Goal: Navigation & Orientation: Find specific page/section

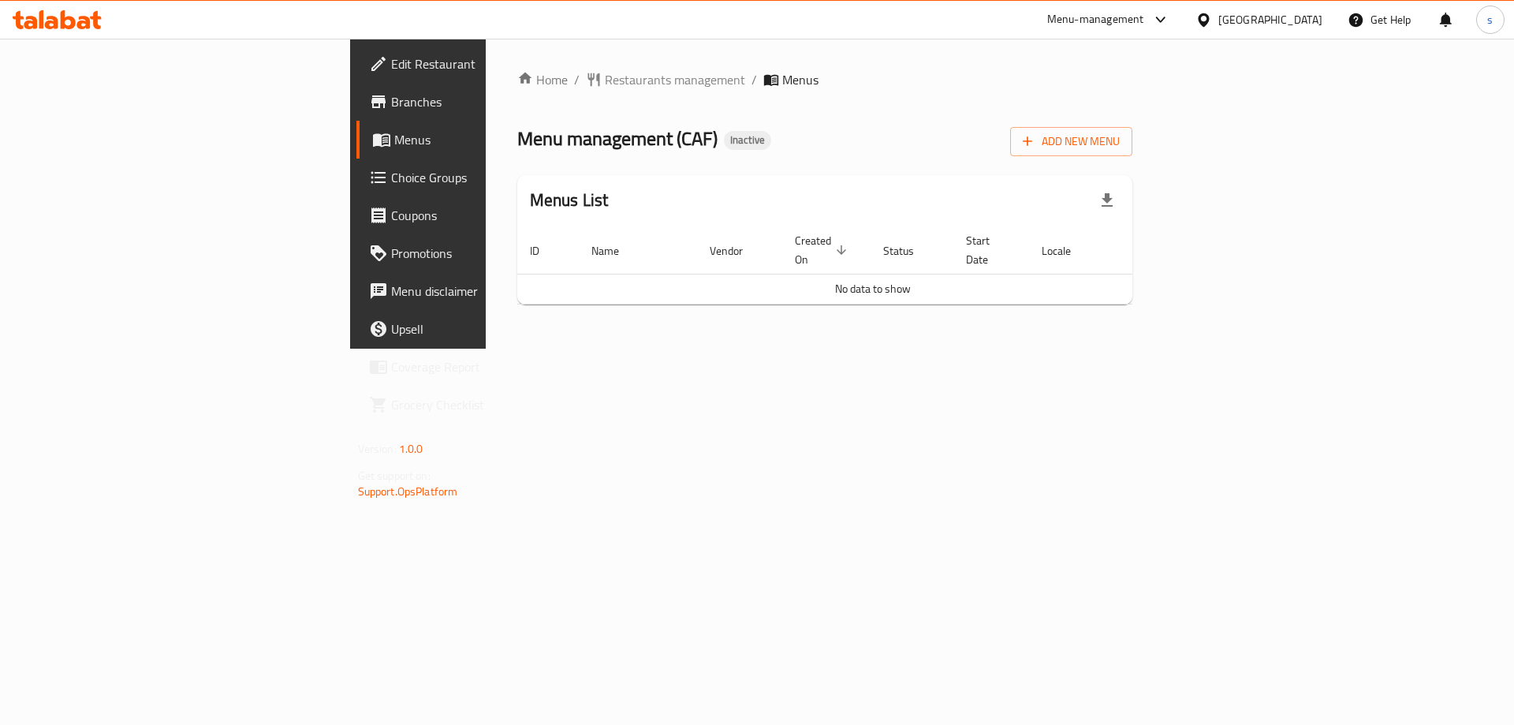
click at [680, 349] on div "Home / Restaurants management / Menus Menu management ( CAF ) Inactive Add New …" at bounding box center [825, 194] width 679 height 310
click at [517, 78] on link "Home" at bounding box center [542, 79] width 50 height 19
click at [356, 114] on link "Branches" at bounding box center [479, 102] width 247 height 38
click at [391, 111] on span "Branches" at bounding box center [490, 101] width 199 height 19
click at [391, 95] on span "Branches" at bounding box center [490, 101] width 199 height 19
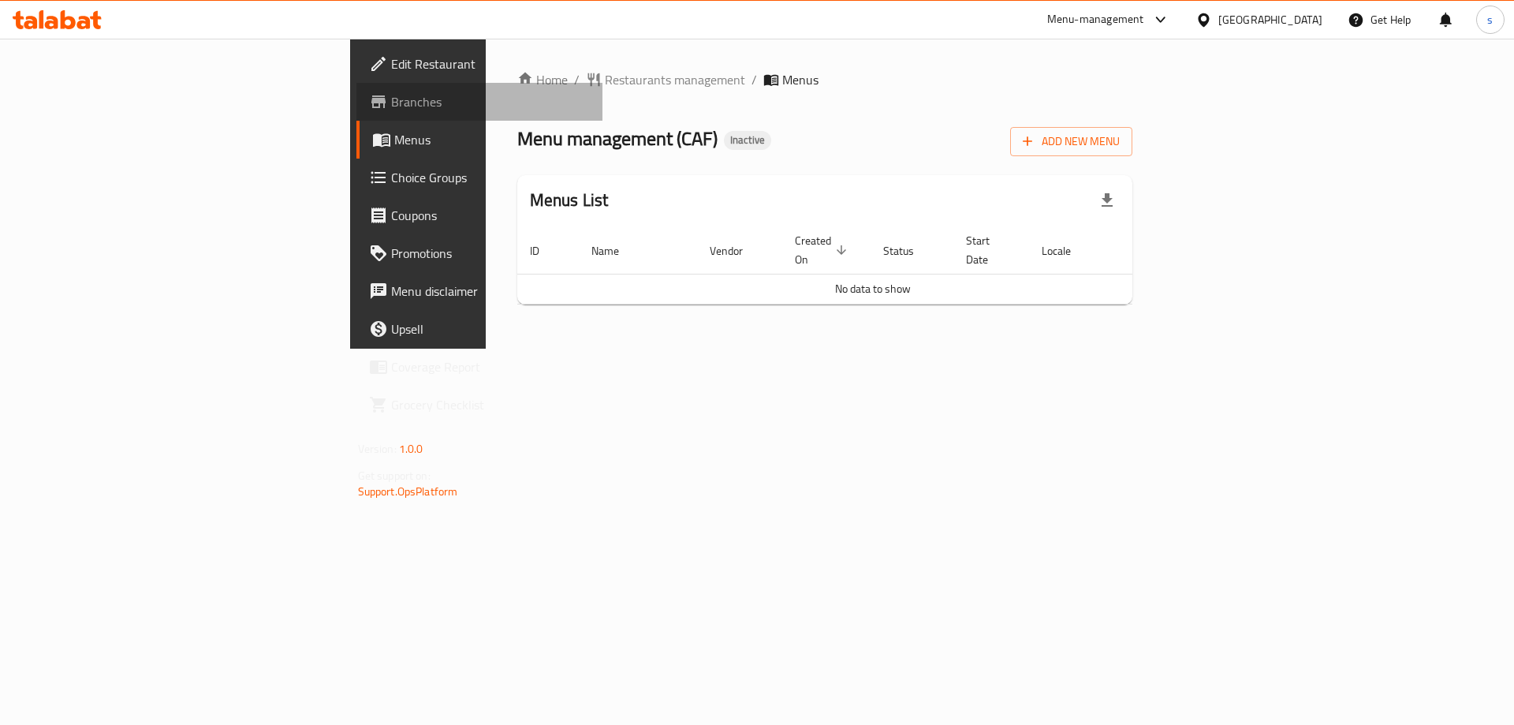
click at [391, 95] on span "Branches" at bounding box center [490, 101] width 199 height 19
click at [1262, 11] on div "[GEOGRAPHIC_DATA]" at bounding box center [1270, 19] width 104 height 17
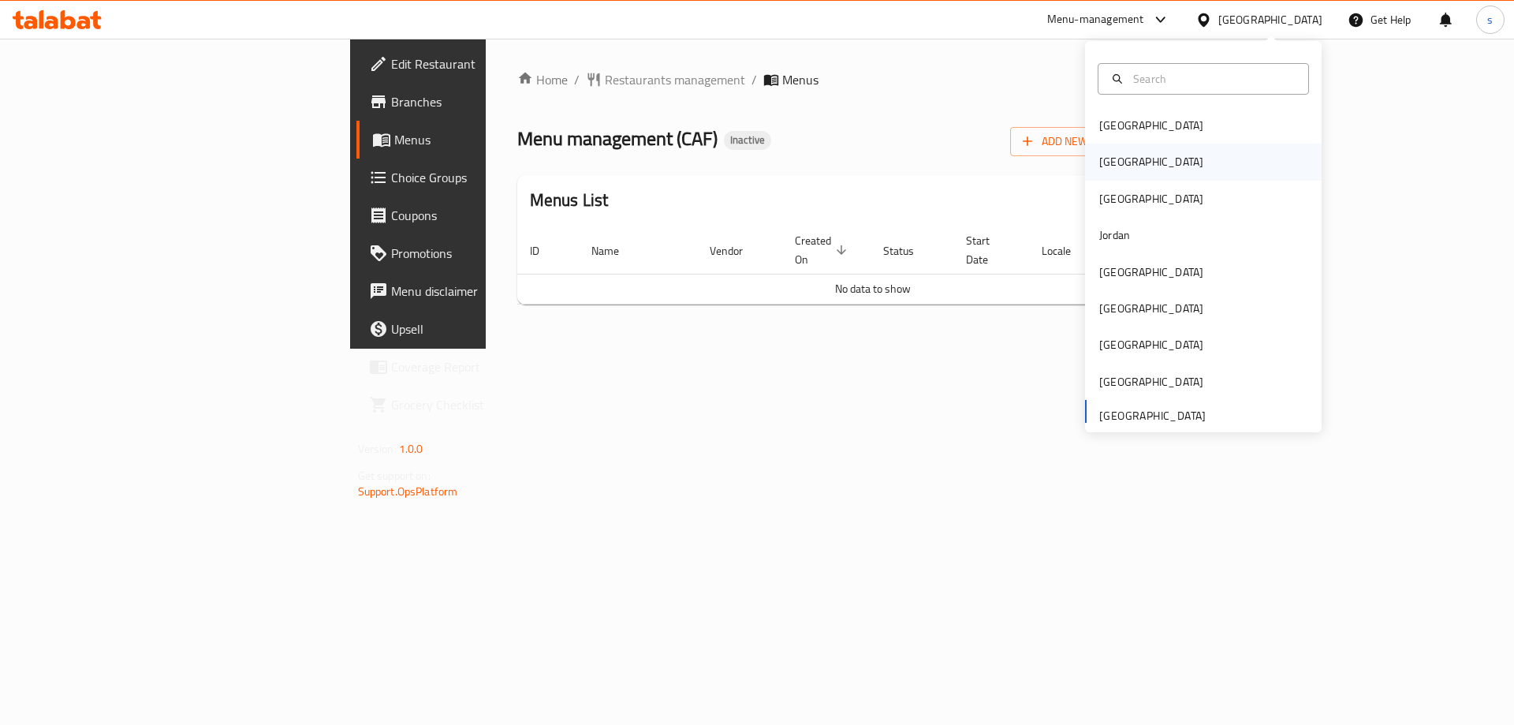
click at [1127, 161] on div "[GEOGRAPHIC_DATA]" at bounding box center [1151, 162] width 129 height 36
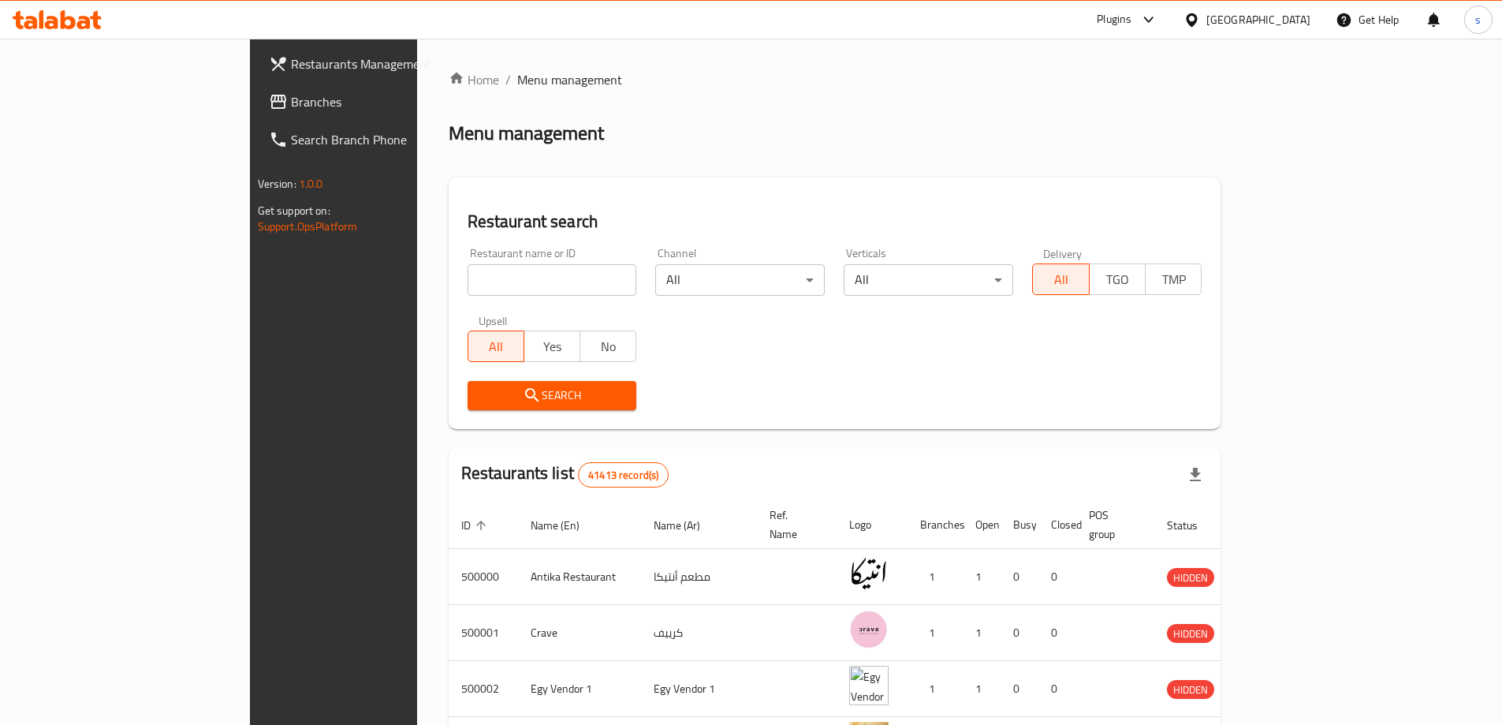
click at [1200, 20] on icon at bounding box center [1192, 20] width 17 height 17
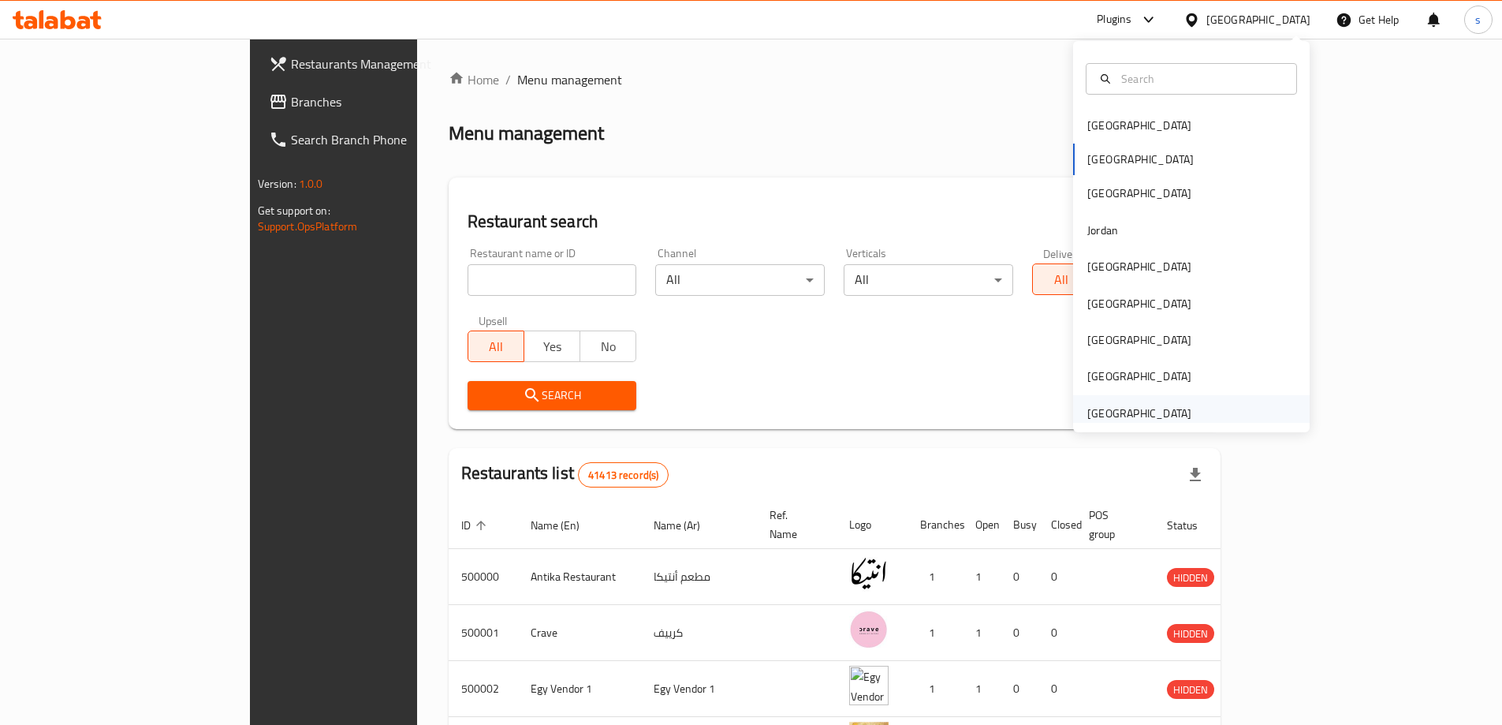
click at [1163, 413] on div "[GEOGRAPHIC_DATA]" at bounding box center [1139, 412] width 104 height 17
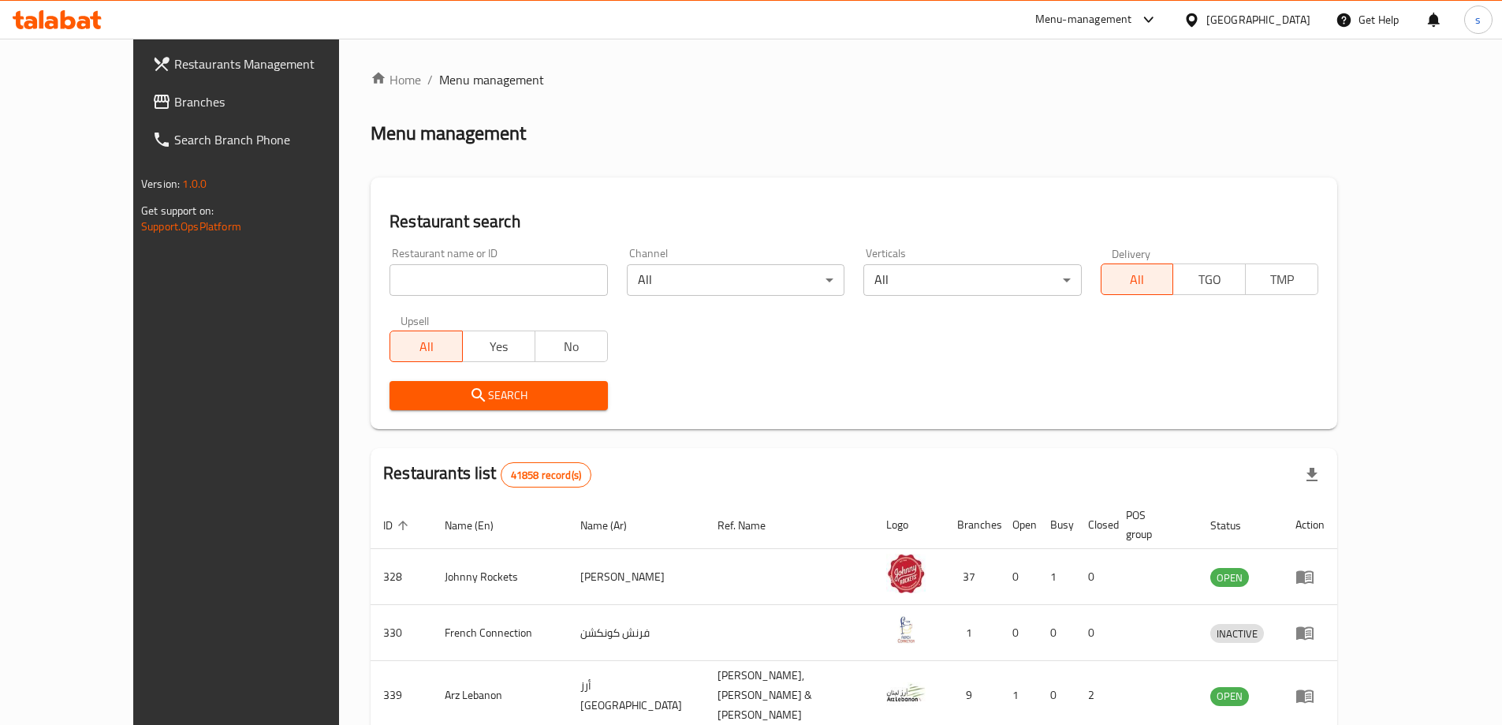
click at [744, 116] on div "Home / Menu management Menu management Restaurant search Restaurant name or ID …" at bounding box center [854, 610] width 967 height 1080
